Goal: Task Accomplishment & Management: Complete application form

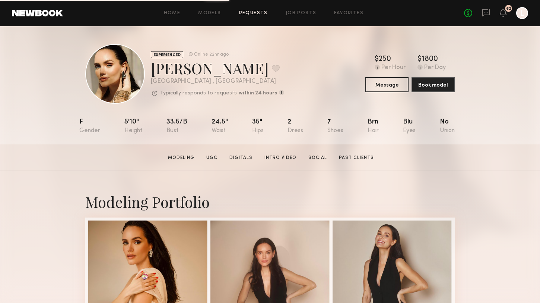
click at [258, 13] on link "Requests" at bounding box center [253, 13] width 29 height 5
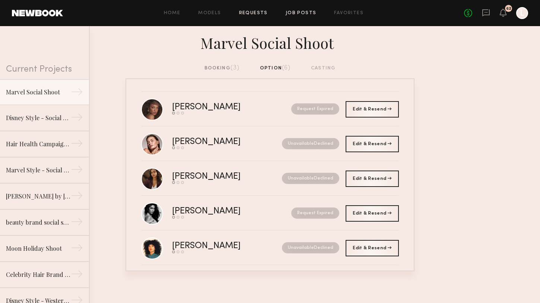
click at [306, 12] on link "Job Posts" at bounding box center [301, 13] width 31 height 5
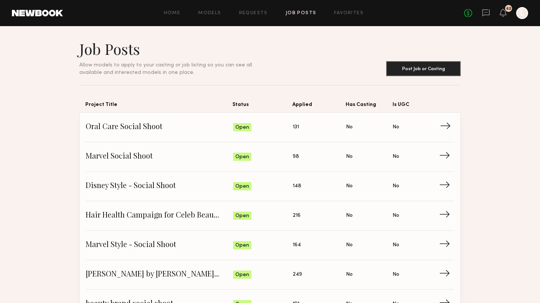
drag, startPoint x: 303, startPoint y: 135, endPoint x: 315, endPoint y: 123, distance: 16.3
click at [309, 130] on span "Applied: 131" at bounding box center [319, 126] width 53 height 11
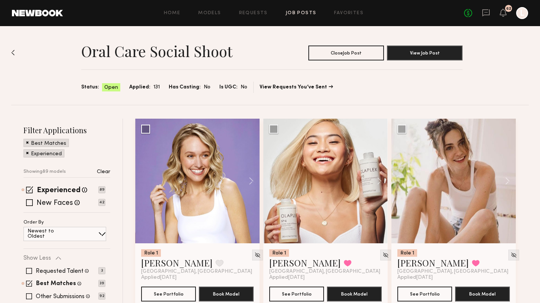
click at [312, 14] on link "Job Posts" at bounding box center [301, 13] width 31 height 5
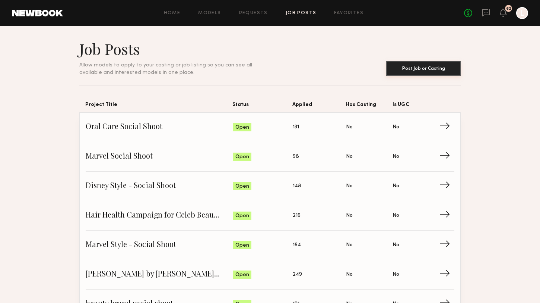
click at [405, 65] on button "Post Job or Casting" at bounding box center [423, 68] width 75 height 15
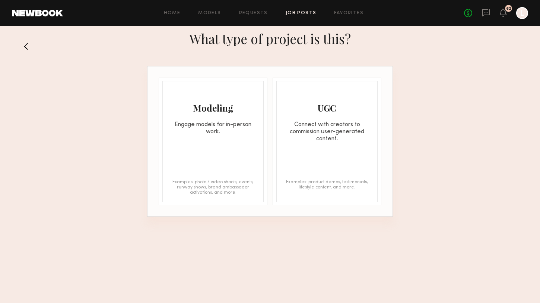
click at [205, 185] on div "Examples: photo / video shoots, events, runway shows, brand ambassador activati…" at bounding box center [213, 186] width 86 height 15
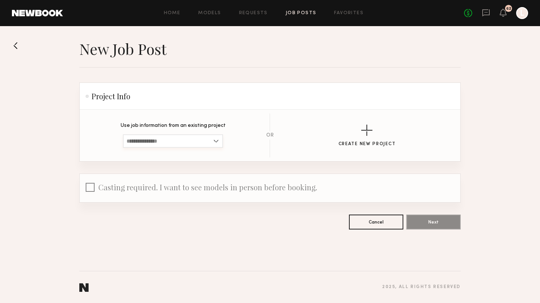
click at [177, 139] on input at bounding box center [173, 140] width 100 height 13
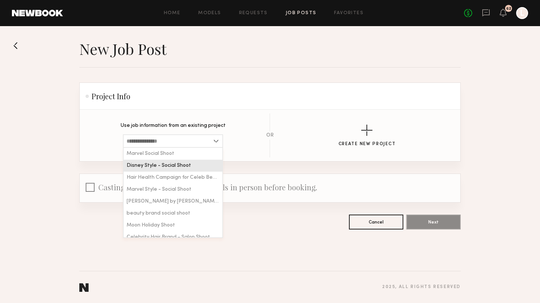
click at [177, 167] on span "Disney Style - Social Shoot" at bounding box center [159, 165] width 64 height 5
type input "**********"
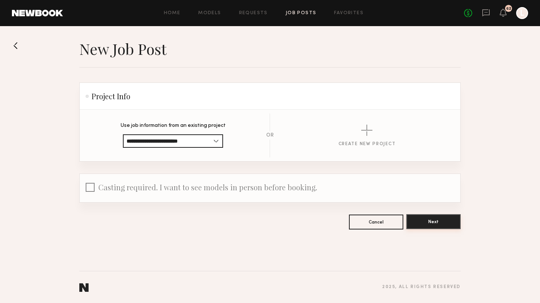
click at [423, 219] on button "Next" at bounding box center [434, 221] width 54 height 15
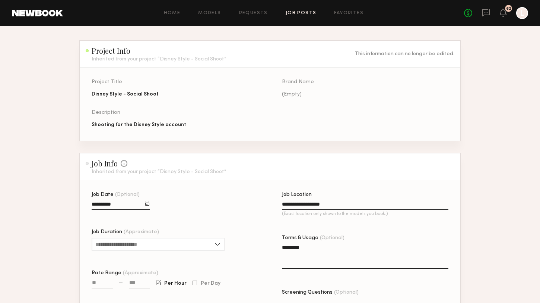
scroll to position [64, 0]
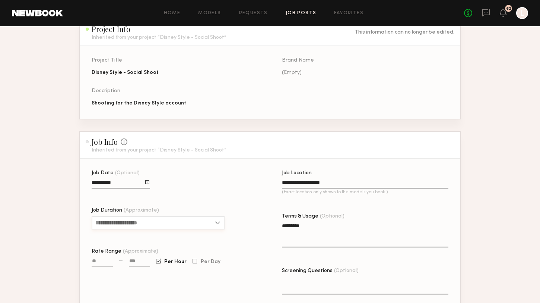
click at [134, 222] on input "Job Duration (Approximate)" at bounding box center [158, 222] width 133 height 13
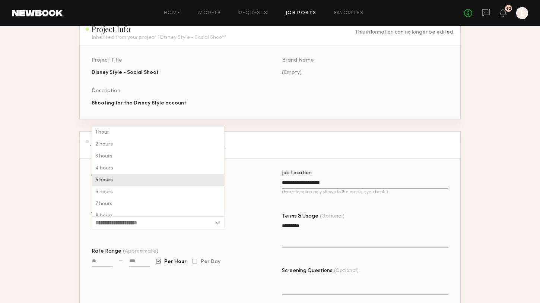
click at [121, 183] on div "5 hours" at bounding box center [158, 180] width 132 height 12
type input "*******"
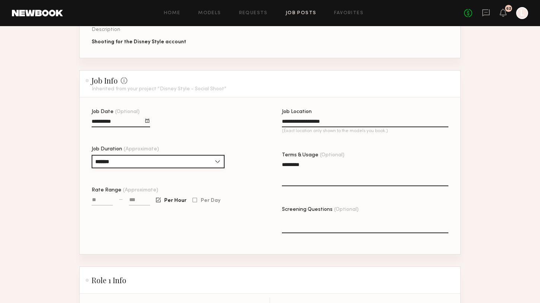
scroll to position [132, 0]
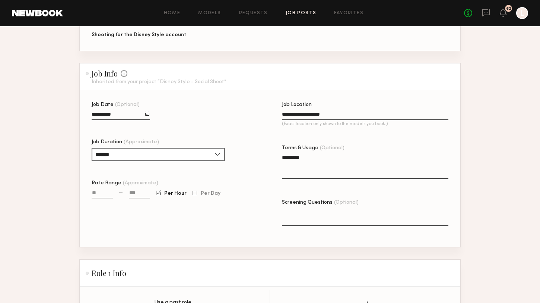
click at [101, 193] on input "Rate Range (Approximate)" at bounding box center [102, 194] width 21 height 9
type input "****"
click at [131, 191] on input at bounding box center [139, 194] width 21 height 9
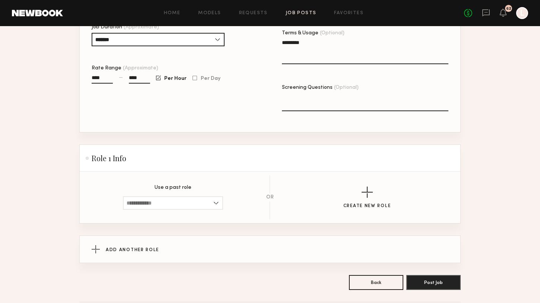
scroll to position [251, 0]
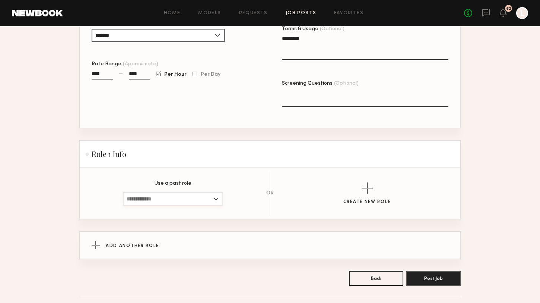
type input "****"
click at [197, 201] on input at bounding box center [173, 198] width 100 height 13
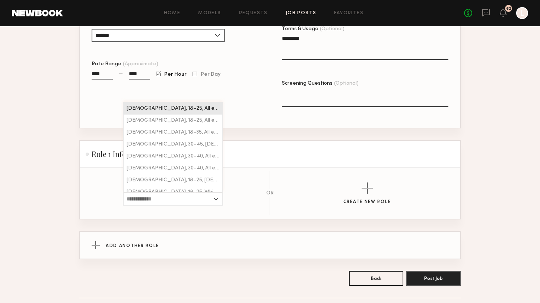
click at [180, 111] on div "[DEMOGRAPHIC_DATA], 18–25, All ethnicities" at bounding box center [173, 108] width 99 height 12
type input "**********"
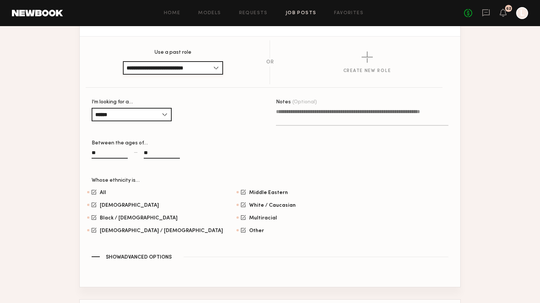
scroll to position [476, 0]
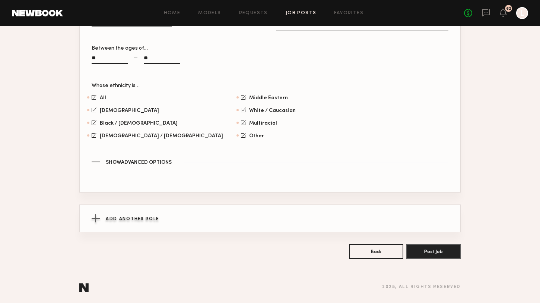
click at [138, 224] on div "Add Another Role" at bounding box center [270, 218] width 357 height 27
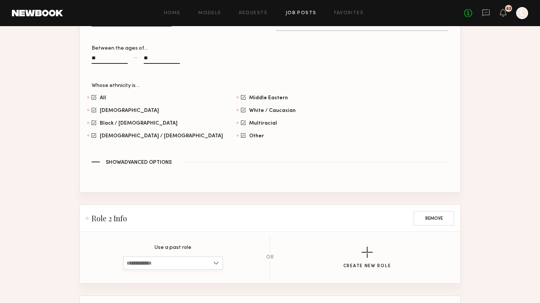
click at [155, 264] on input at bounding box center [173, 262] width 100 height 13
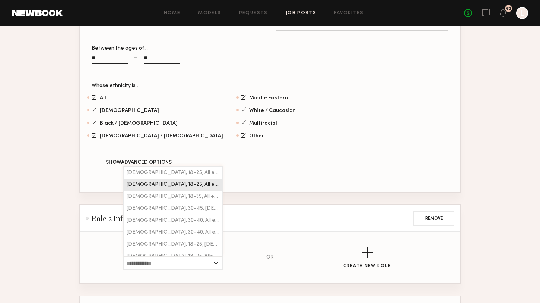
click at [155, 182] on span "[DEMOGRAPHIC_DATA], 18–25, All ethnicities" at bounding box center [173, 184] width 93 height 5
type input "**********"
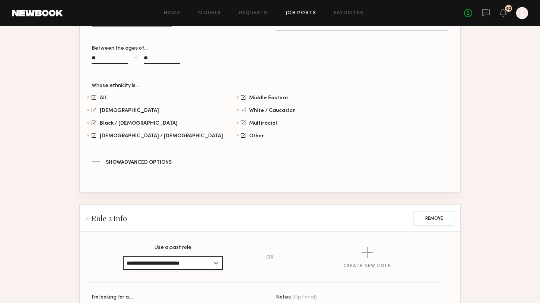
scroll to position [766, 0]
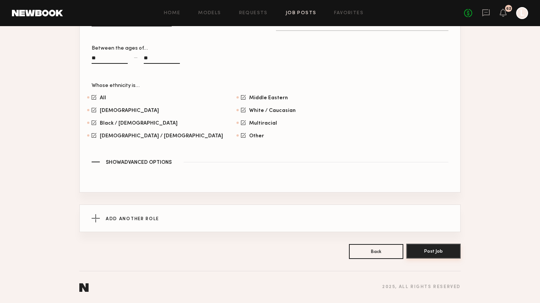
click at [449, 248] on button "Post Job" at bounding box center [434, 250] width 54 height 15
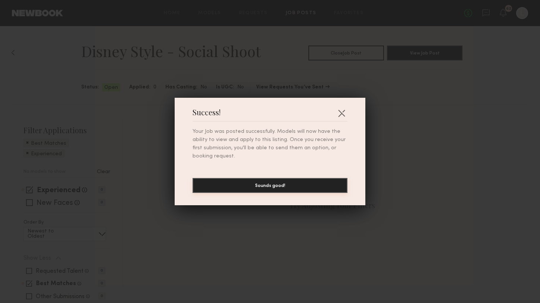
click at [303, 188] on button "Sounds good!" at bounding box center [270, 185] width 155 height 15
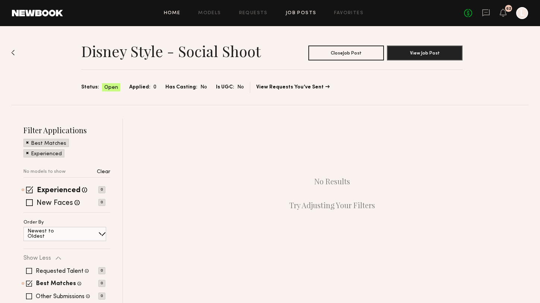
click at [179, 12] on link "Home" at bounding box center [172, 13] width 17 height 5
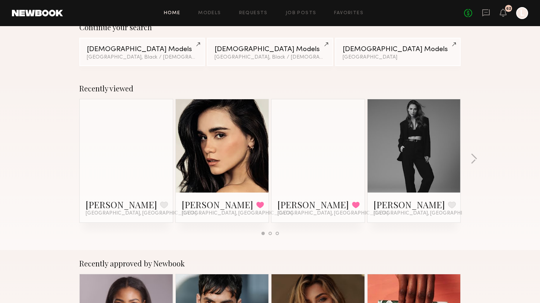
scroll to position [68, 0]
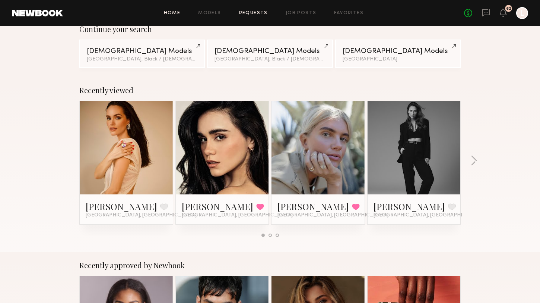
click at [252, 12] on link "Requests" at bounding box center [253, 13] width 29 height 5
